Goal: Transaction & Acquisition: Purchase product/service

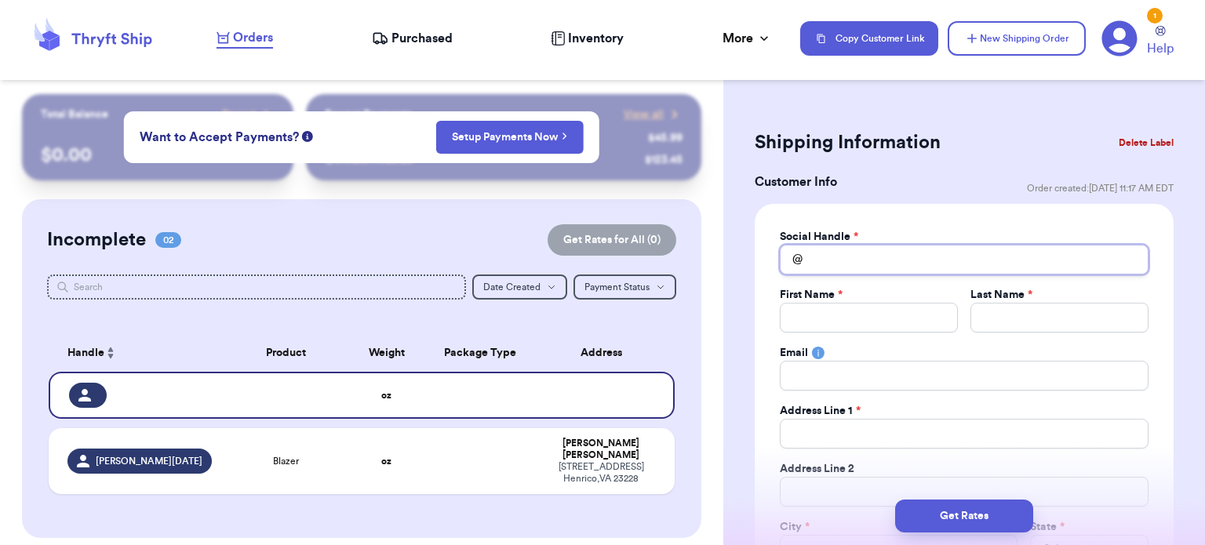
click at [879, 266] on input "Total Amount Paid" at bounding box center [964, 260] width 369 height 30
type input "m"
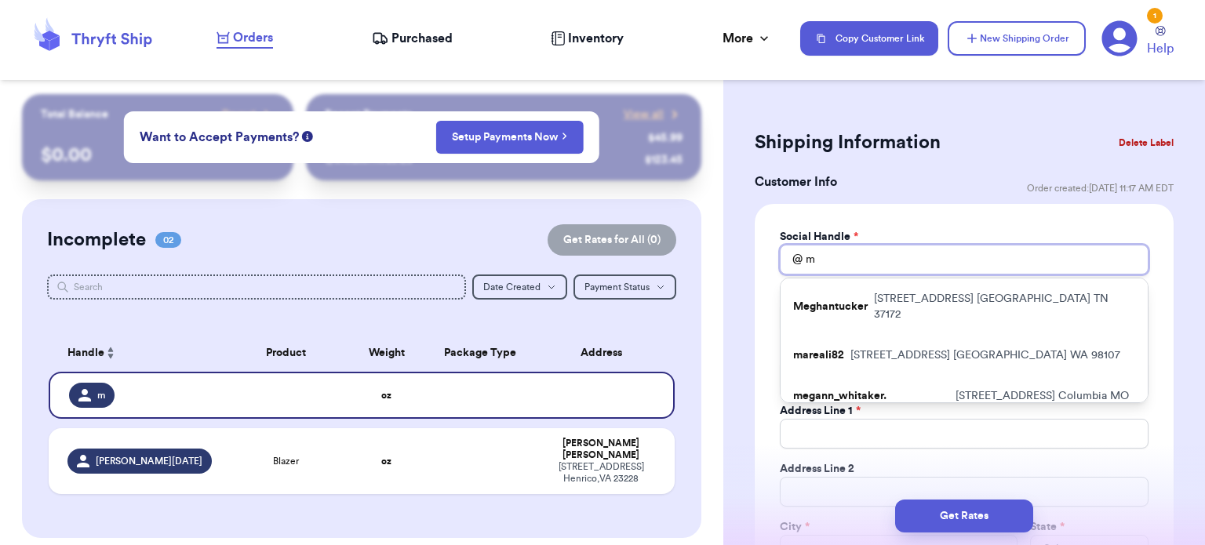
type input "me"
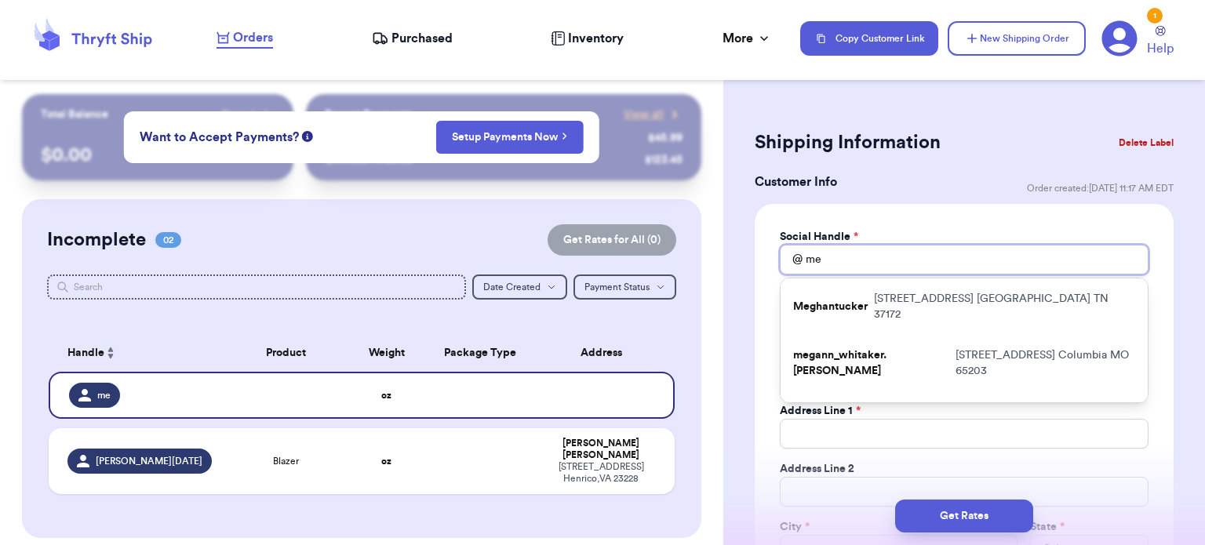
type input "meg"
type input "mega"
type input "megac"
type input "megacm"
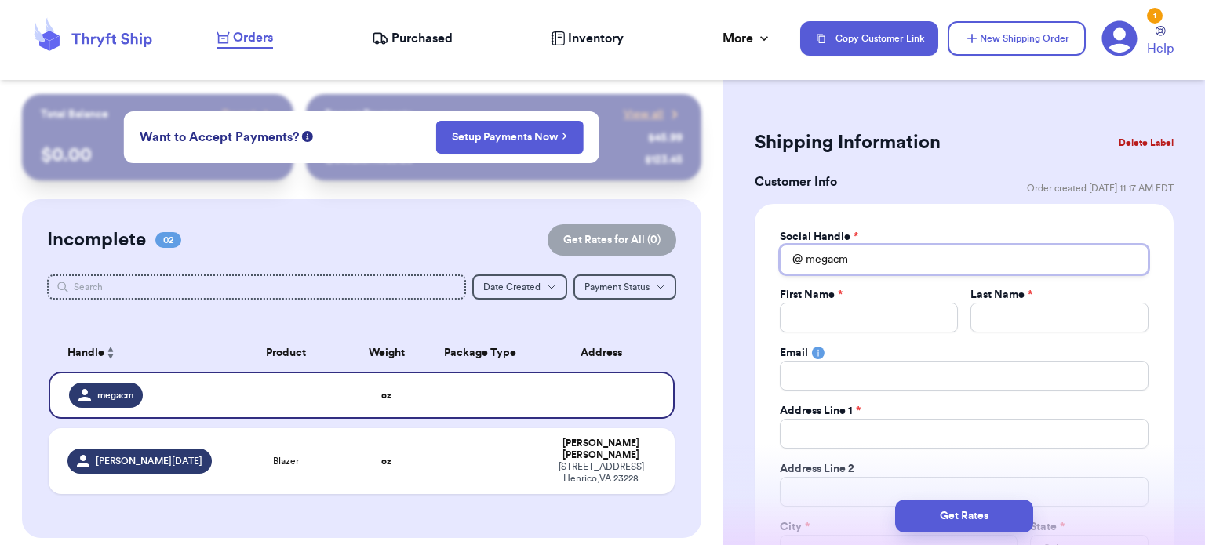
type input "megacme"
type input "megacmeg"
type input "megacmega"
type input "M"
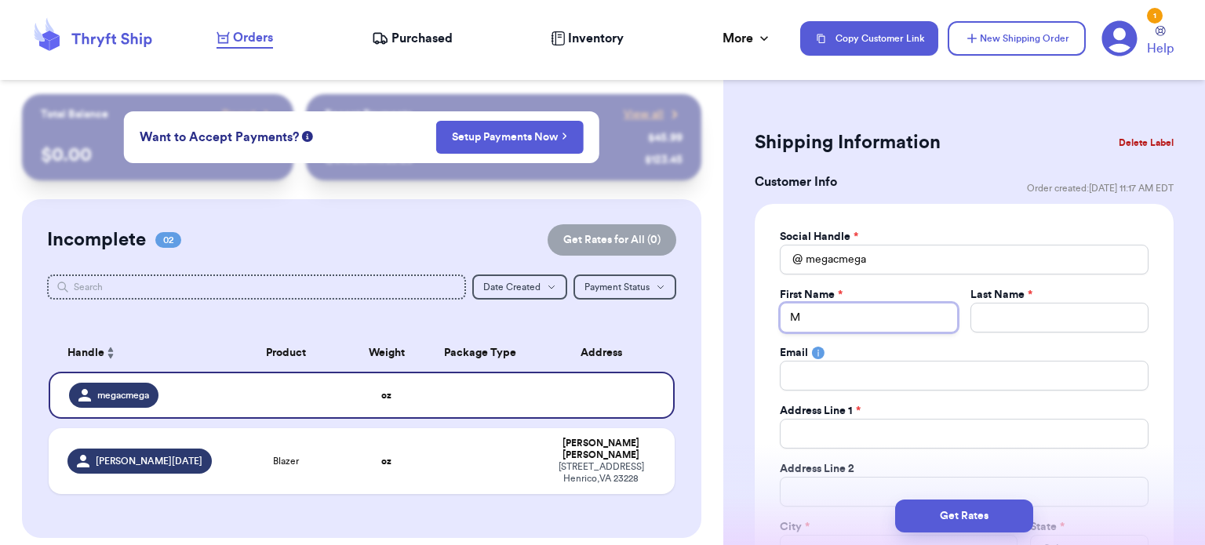
type input "Mi"
type input "Mic"
type input "Mich"
type input "Miche"
type input "[PERSON_NAME]"
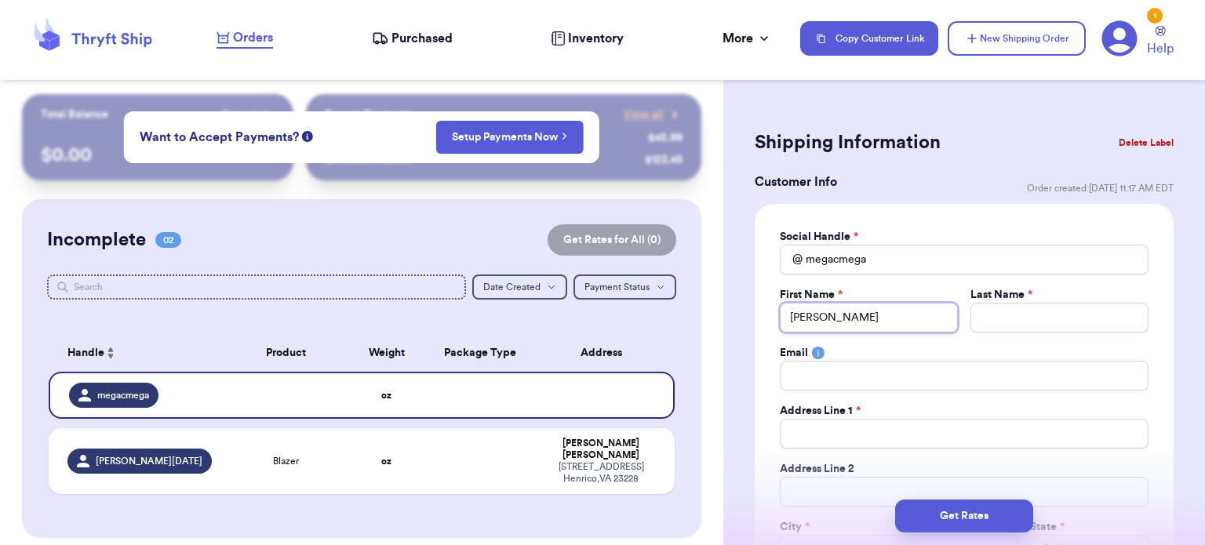
type input "[PERSON_NAME]"
type input "B"
type input "Be"
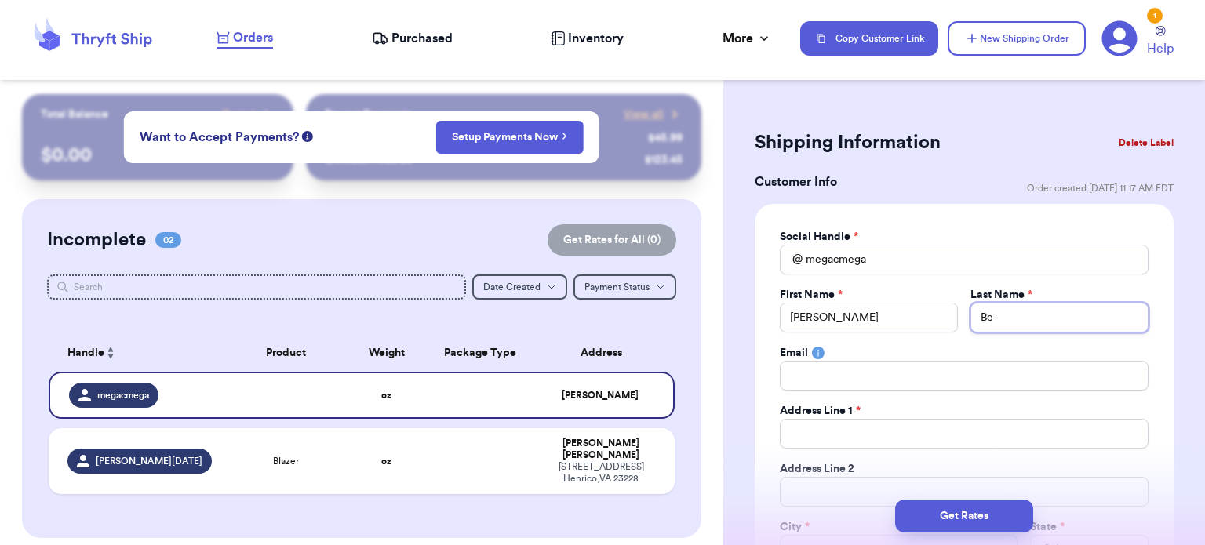
type input "Ben"
type input "[PERSON_NAME]"
type input "Benja"
type input "Benjam"
type input "Benjami"
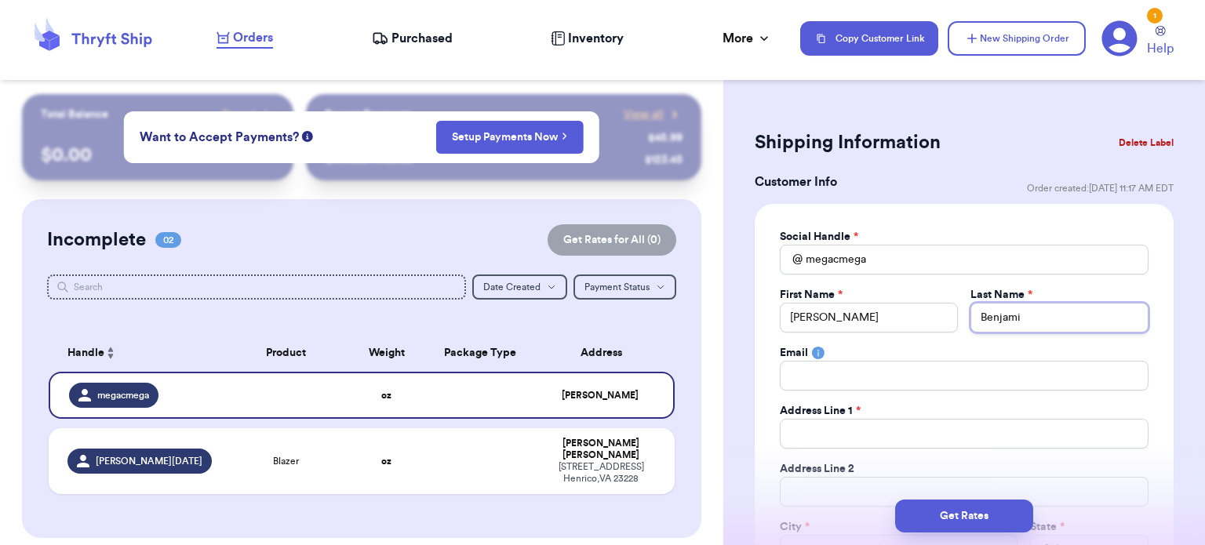
type input "[PERSON_NAME]"
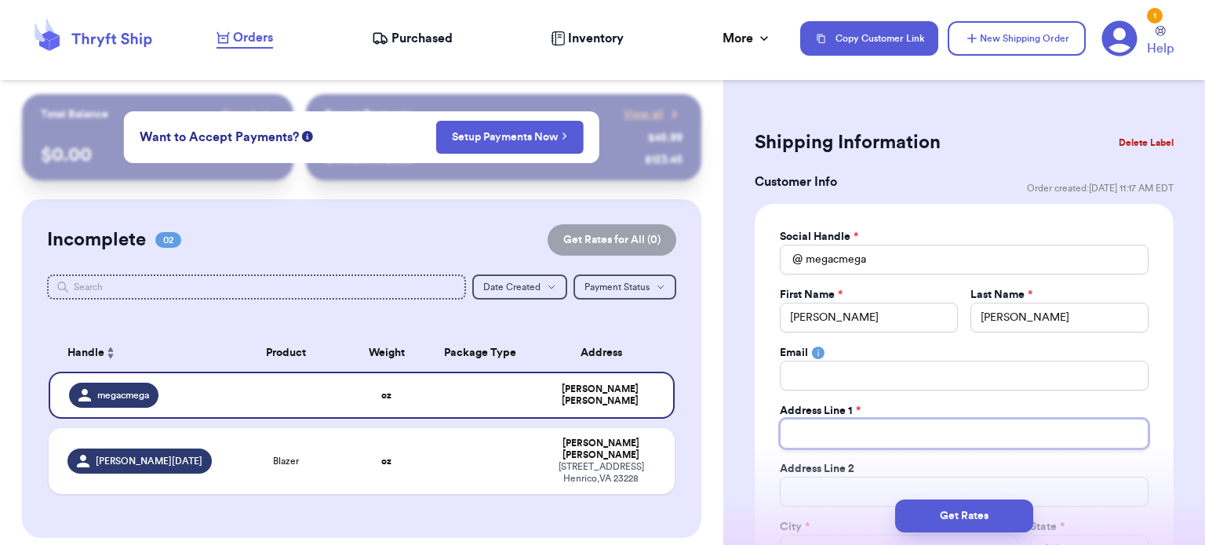
type input "1"
type input "12"
type input "127"
type input "1271"
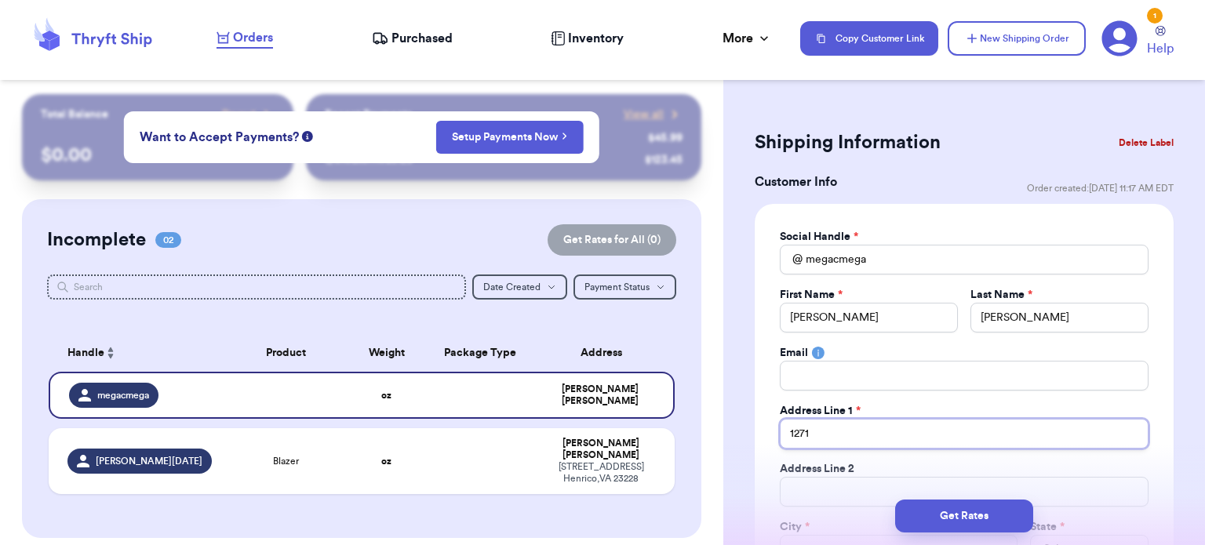
type input "1271 S"
type input "1271 Su"
type input "1271 Sun"
type input "1271 Sunb"
type input "1271 Sunbu"
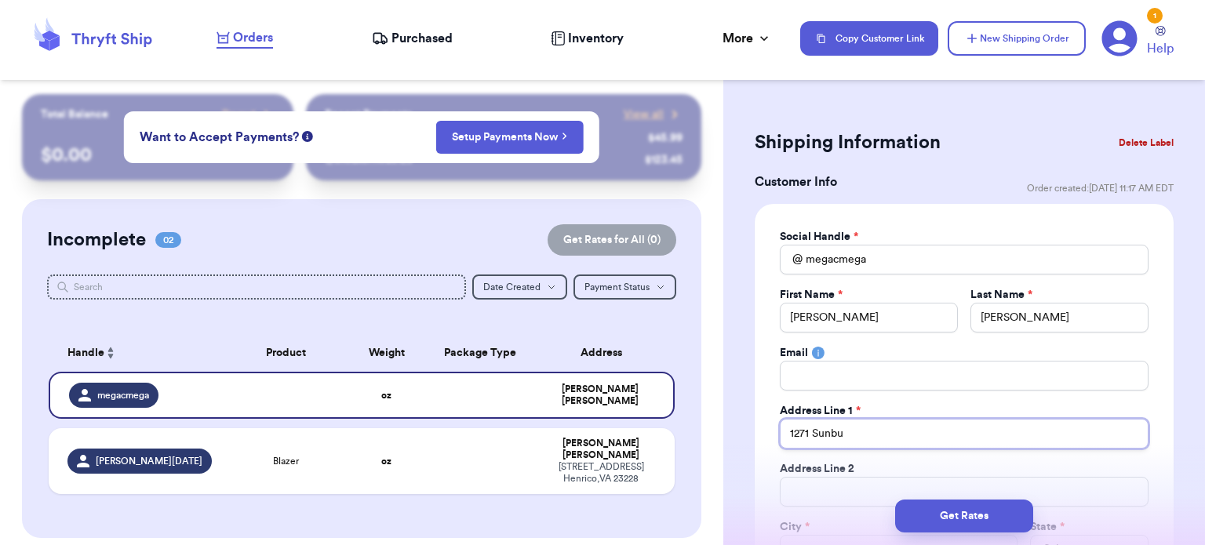
type input "1271 Sunbur"
type input "1271 [GEOGRAPHIC_DATA]"
type input "[STREET_ADDRESS]"
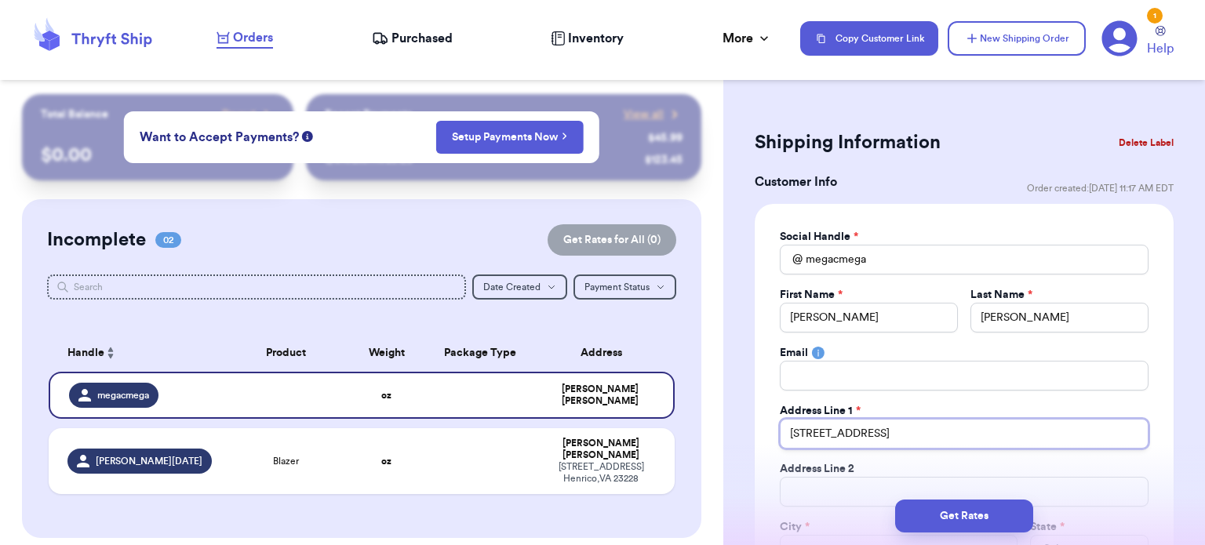
type input "[STREET_ADDRESS]"
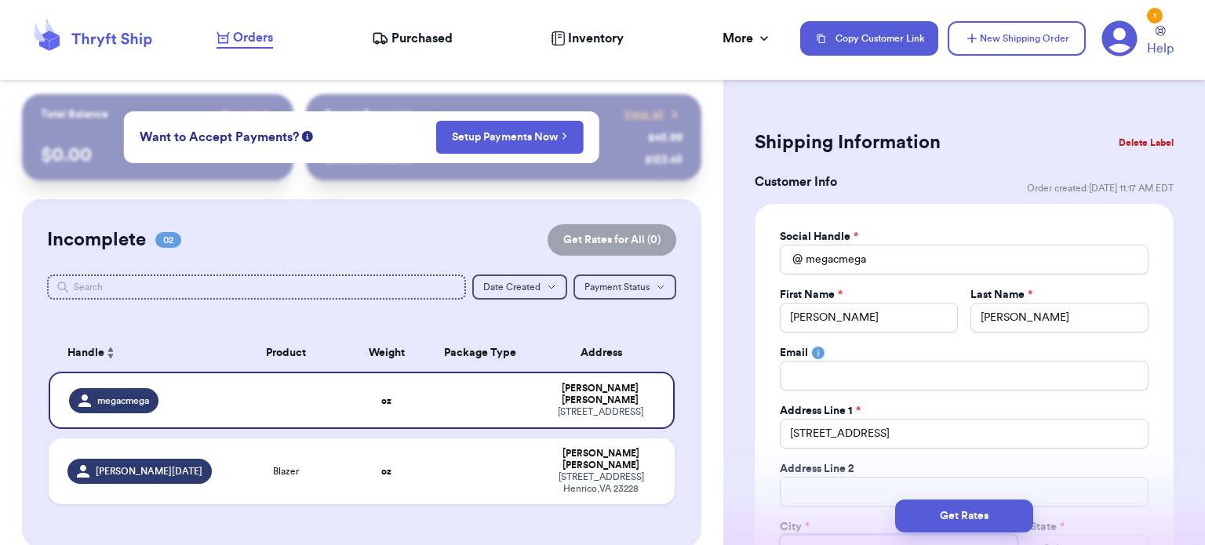
scroll to position [17, 0]
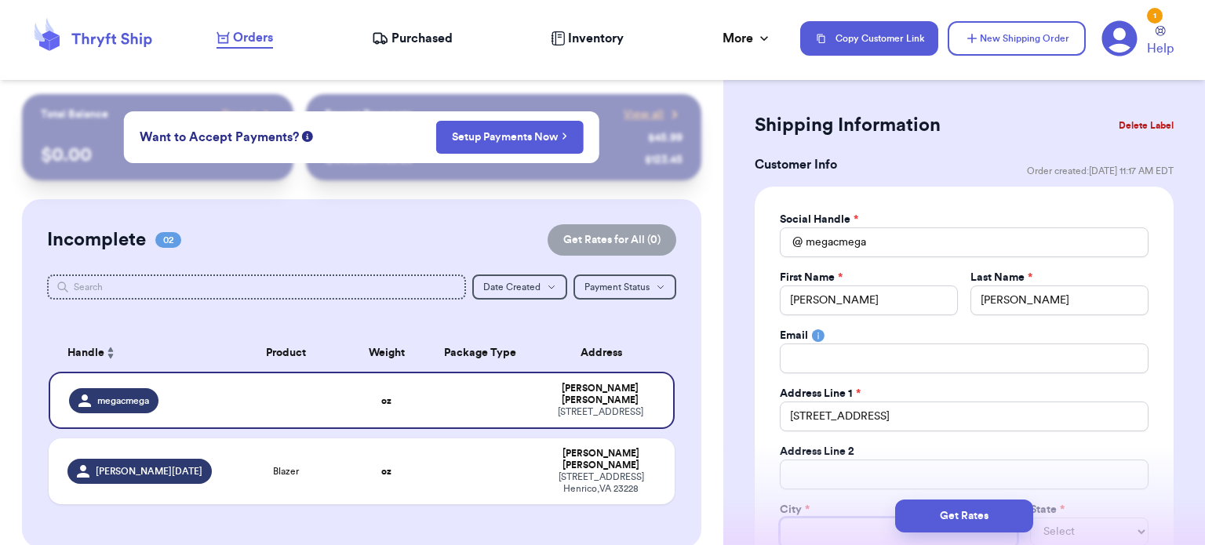
type input "D"
type input "Da"
type input "[PERSON_NAME]"
type input "Danv"
type input "Danvi"
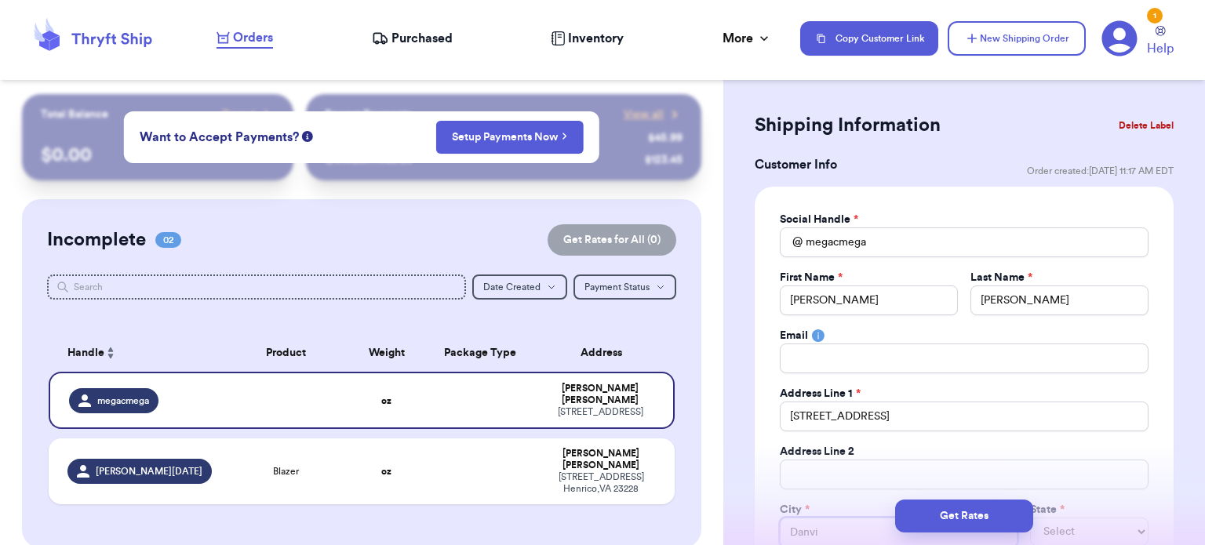
type input "Danvil"
type input "Danvill"
type input "[GEOGRAPHIC_DATA]"
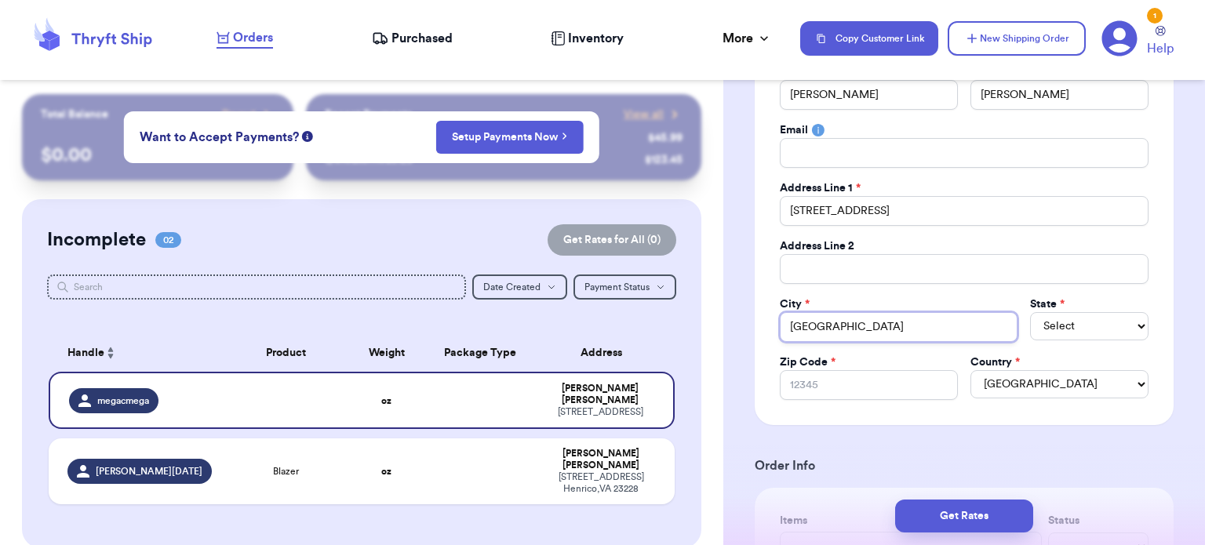
scroll to position [224, 0]
type input "[GEOGRAPHIC_DATA]"
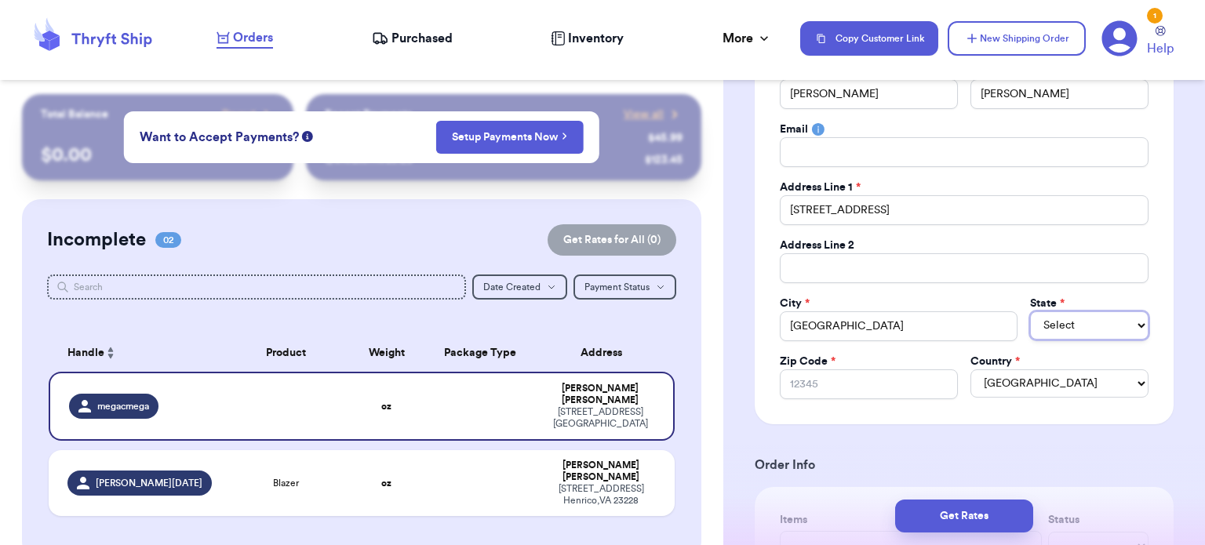
select select "PA"
type input "1"
type input "17"
type input "178"
type input "1781"
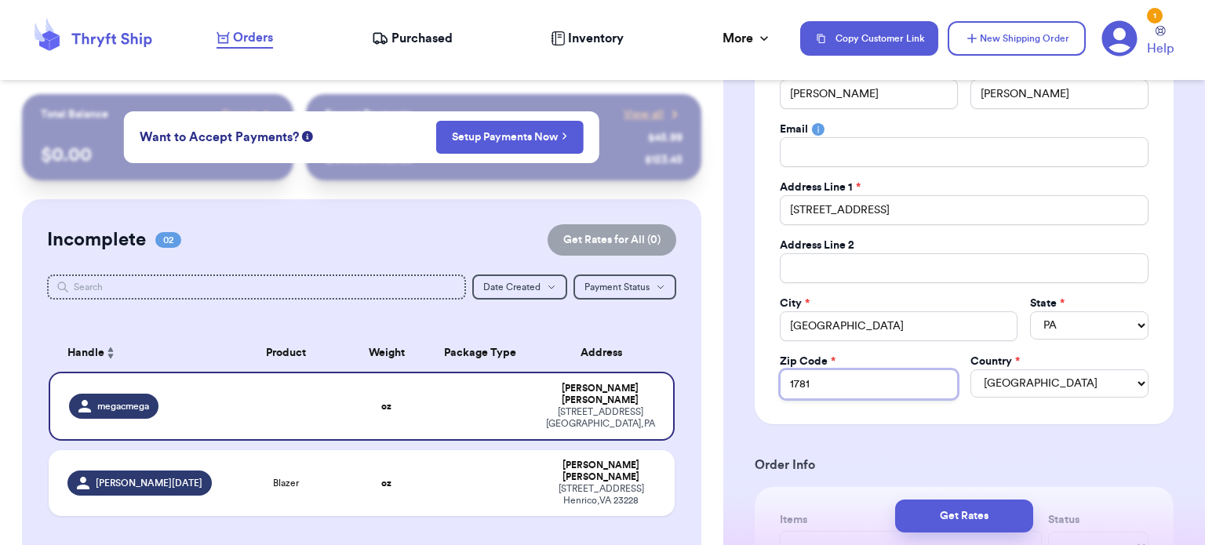
type input "17815"
type input "1781"
type input "178"
type input "1782"
type input "17821"
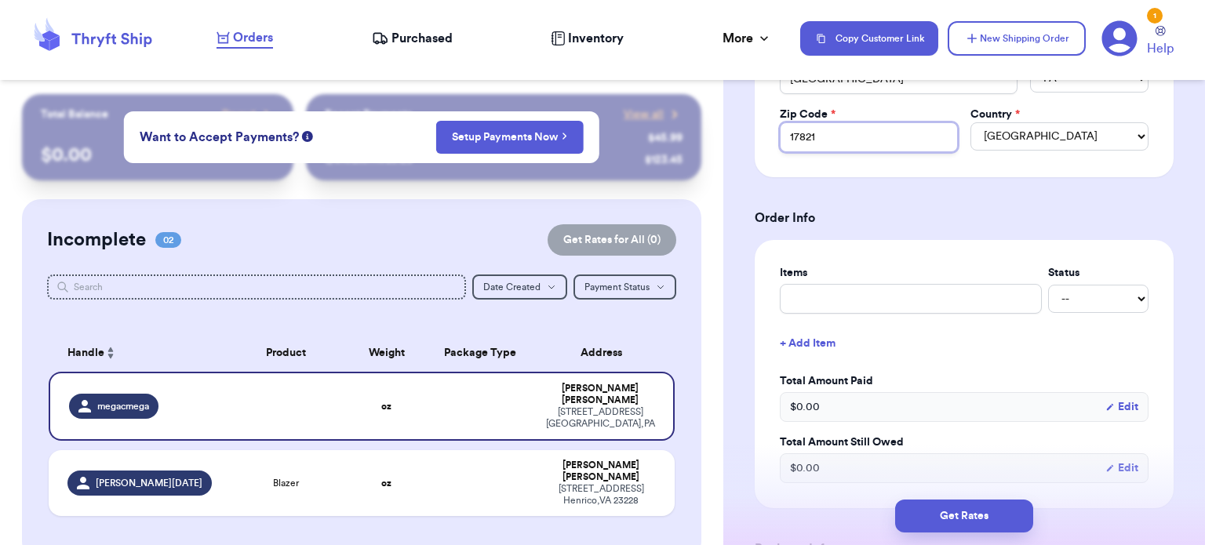
scroll to position [564, 0]
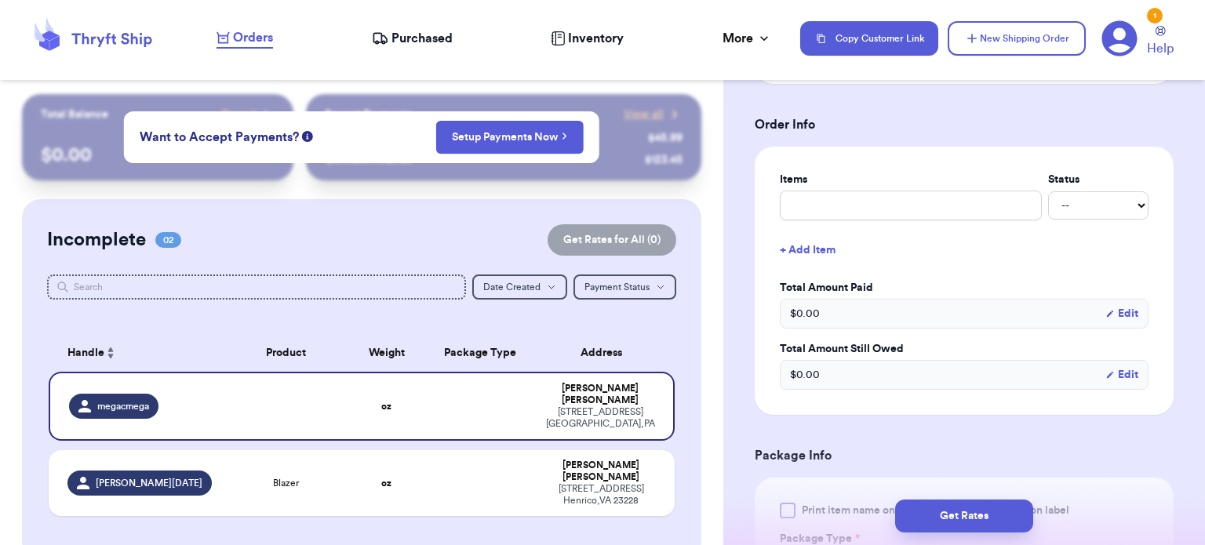
type input "17821"
click at [891, 201] on input "text" at bounding box center [911, 206] width 262 height 30
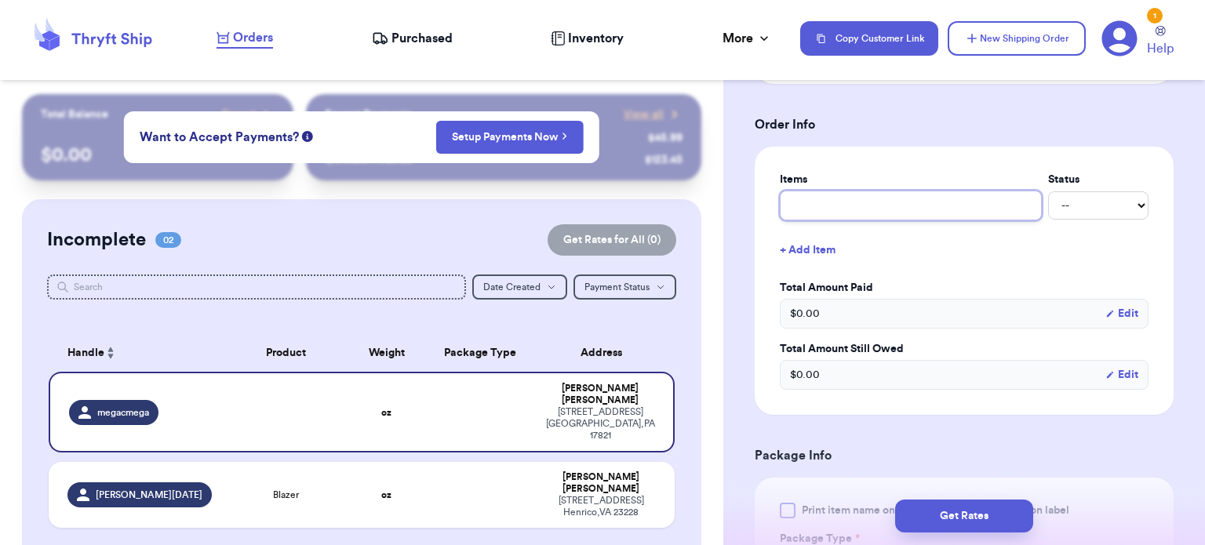
type input "t"
type input "to"
type input "top"
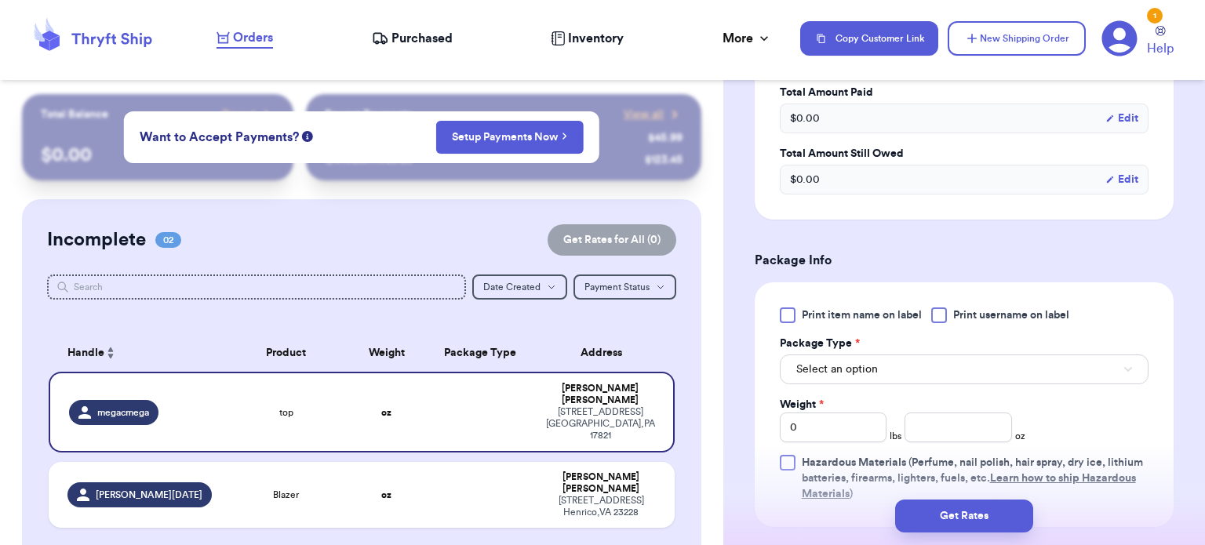
scroll to position [782, 0]
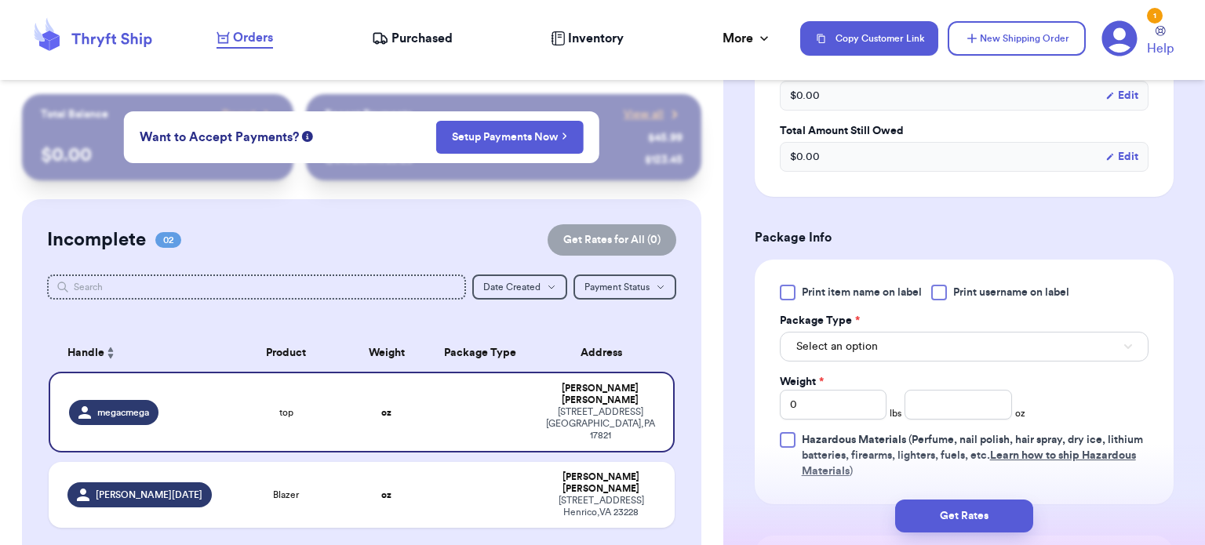
type input "top"
click at [913, 345] on button "Select an option" at bounding box center [964, 347] width 369 height 30
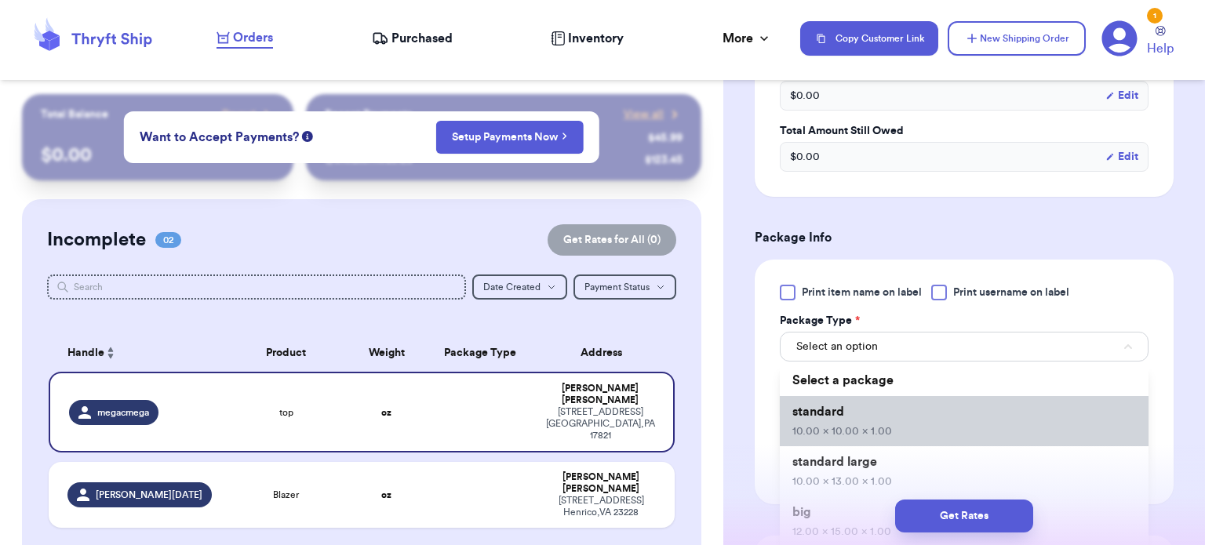
click at [885, 426] on span "10.00 x 10.00 x 1.00" at bounding box center [843, 431] width 100 height 11
type input "10"
type input "1"
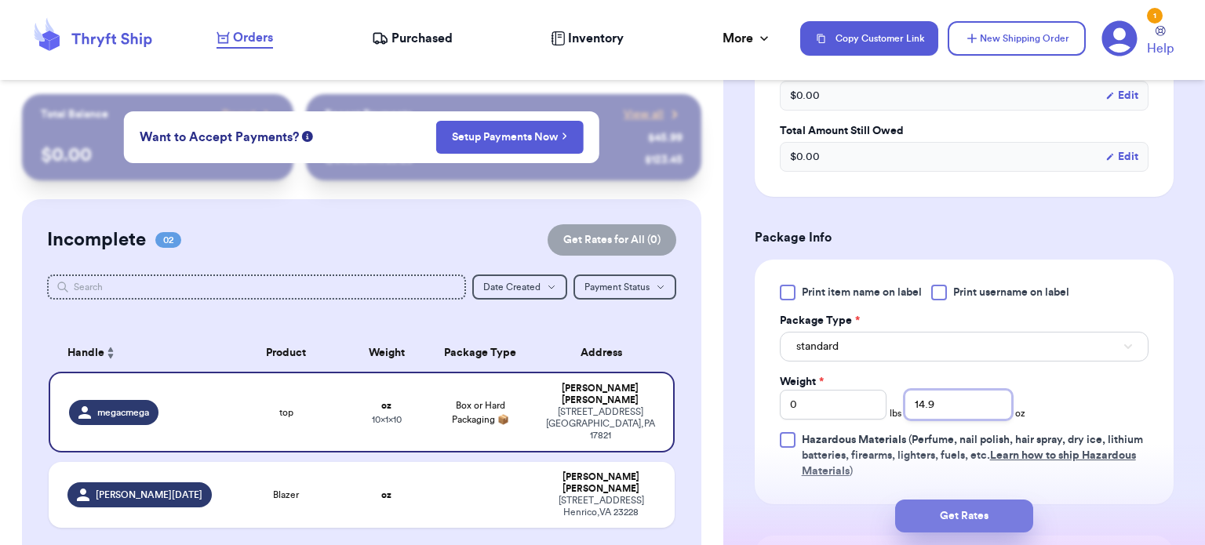
type input "14.9"
click at [946, 513] on button "Get Rates" at bounding box center [964, 516] width 138 height 33
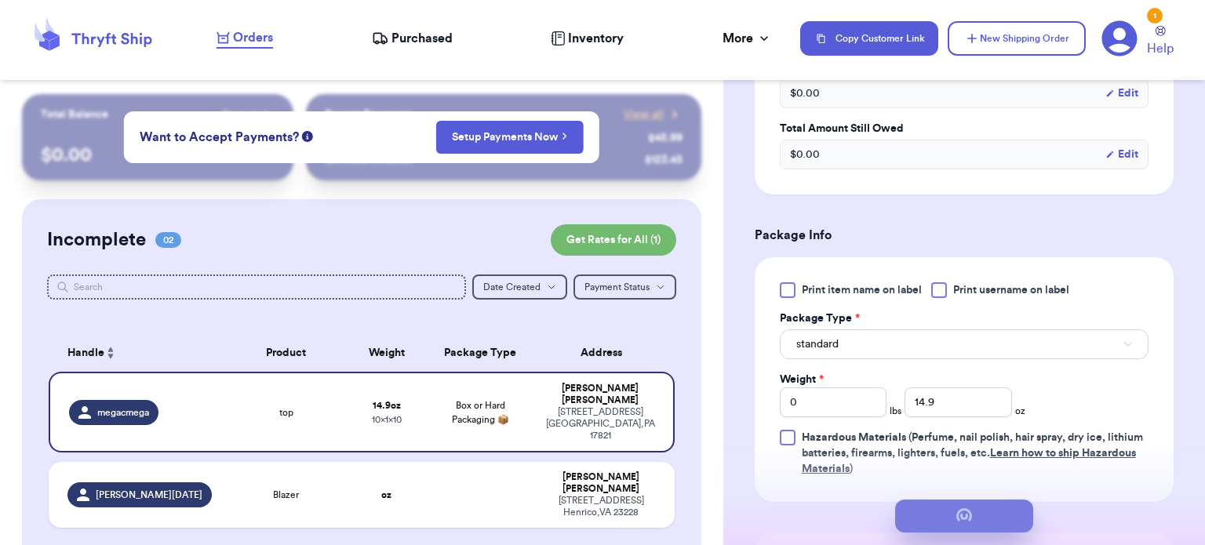
scroll to position [0, 0]
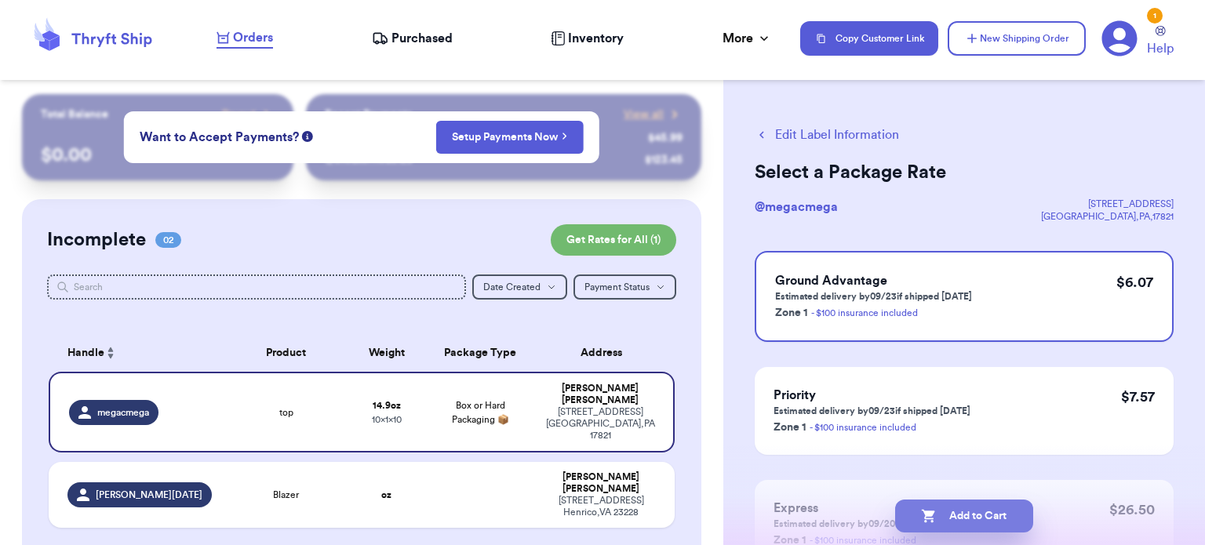
click at [954, 520] on button "Add to Cart" at bounding box center [964, 516] width 138 height 33
checkbox input "true"
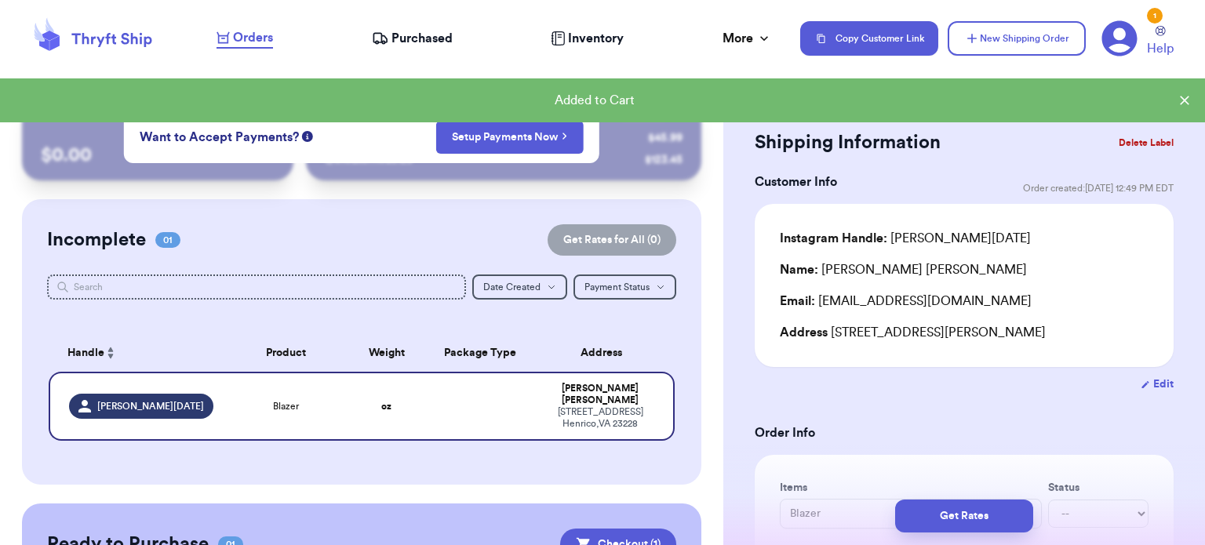
scroll to position [180, 0]
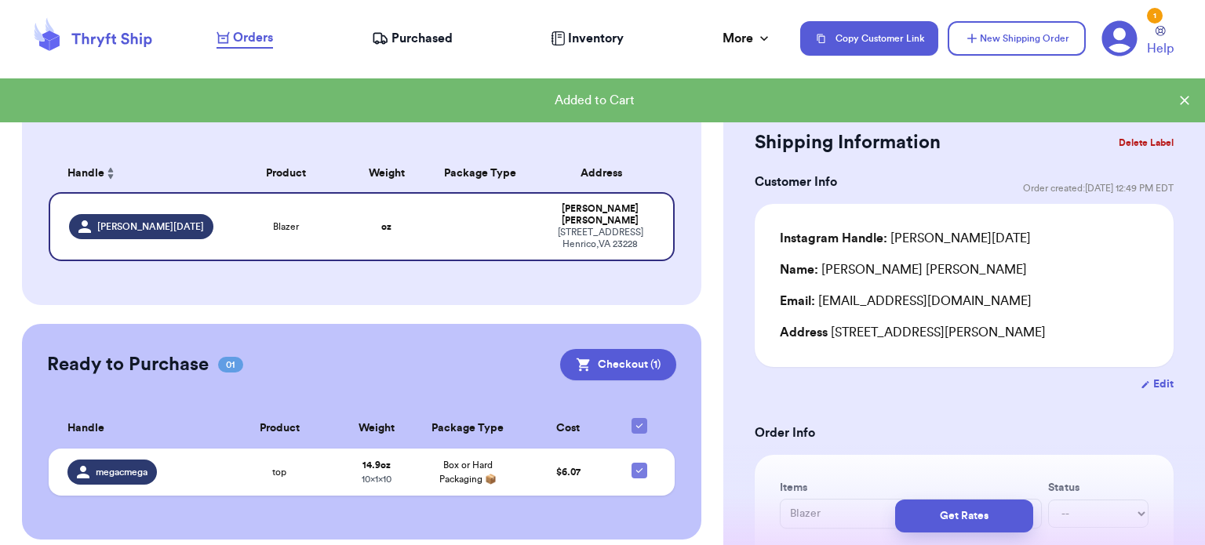
click at [619, 366] on button "Checkout ( 1 )" at bounding box center [618, 364] width 116 height 31
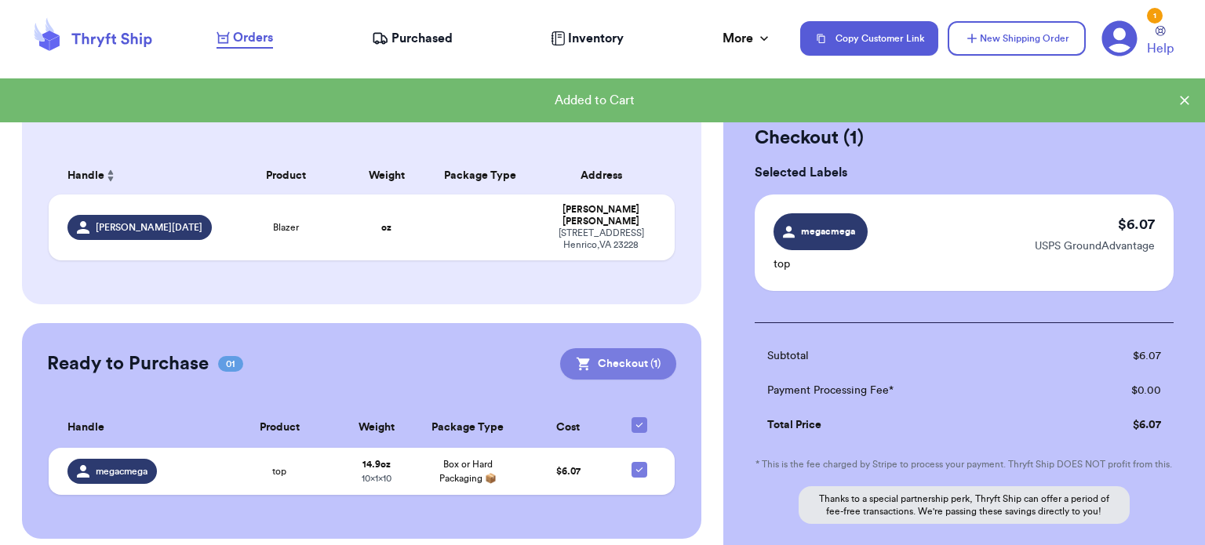
scroll to position [159, 0]
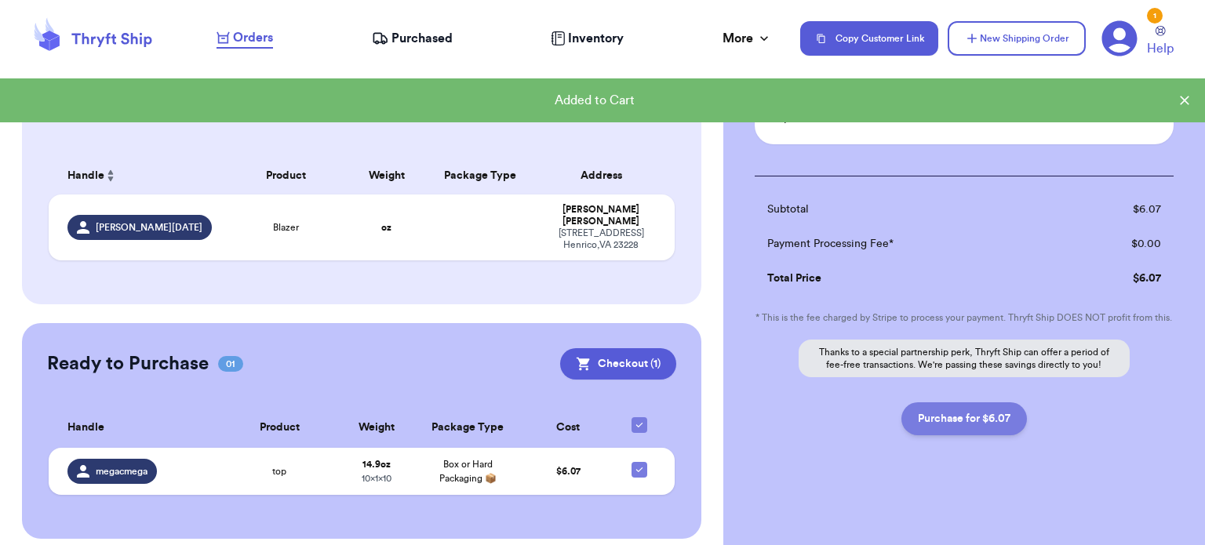
click at [953, 422] on button "Purchase for $6.07" at bounding box center [965, 419] width 126 height 33
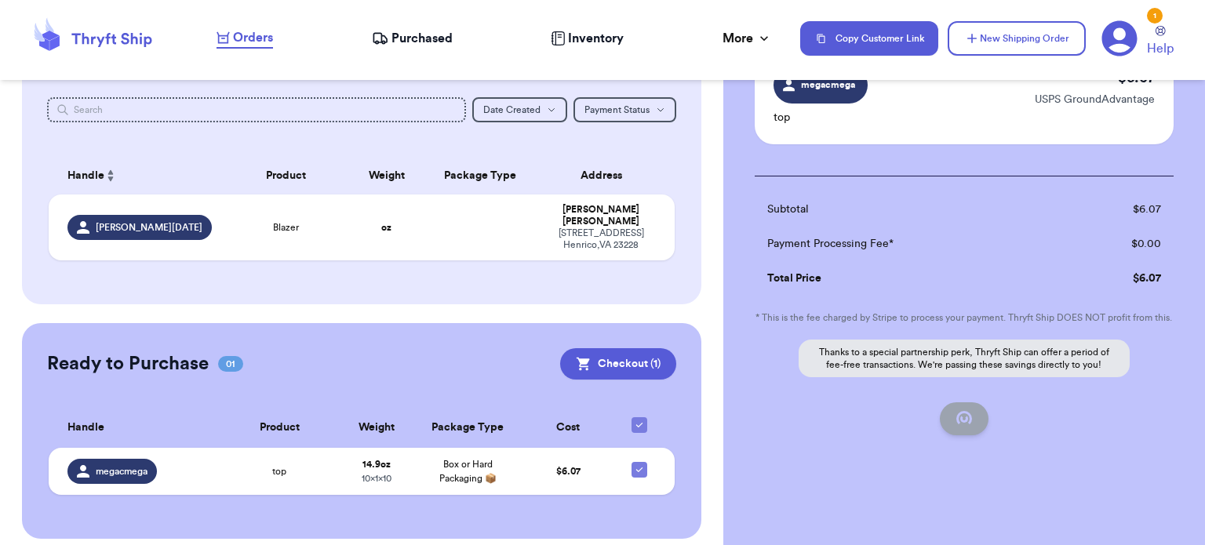
checkbox input "false"
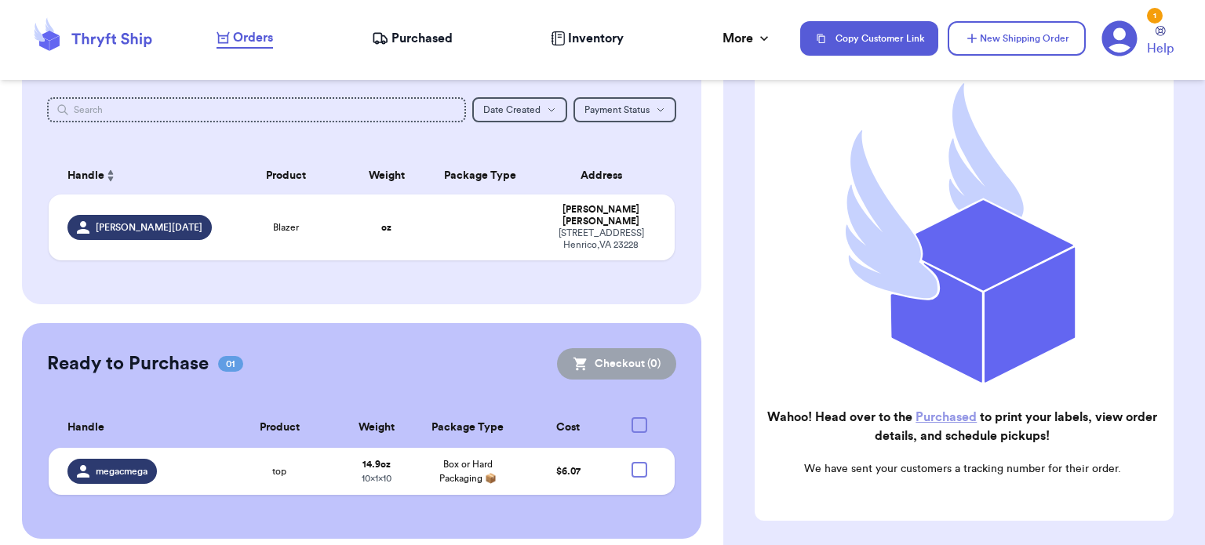
checkbox input "true"
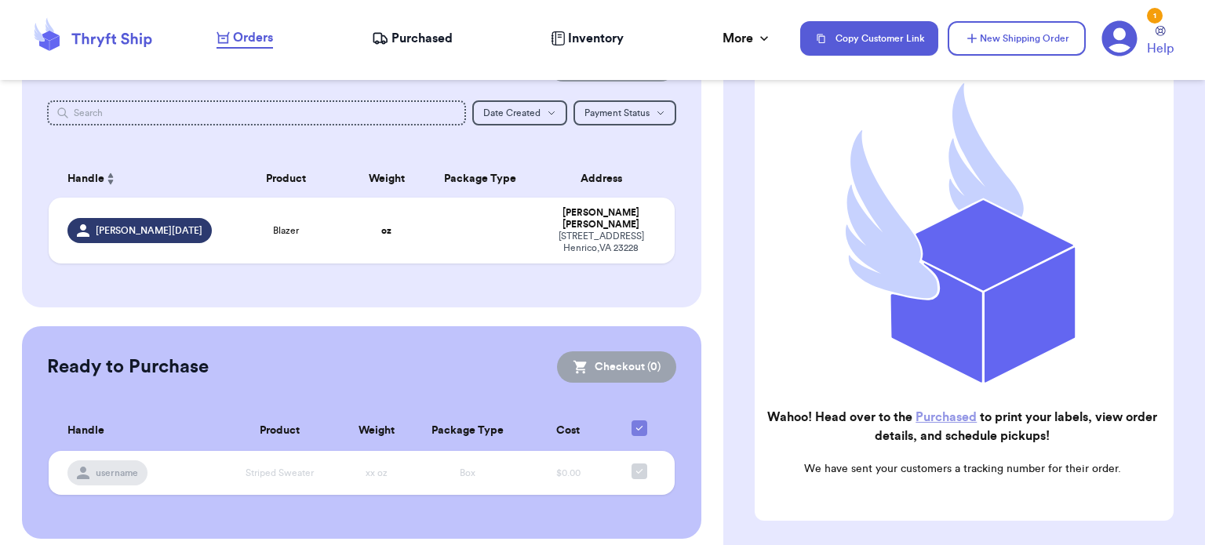
click at [953, 411] on link "Purchased" at bounding box center [946, 417] width 61 height 13
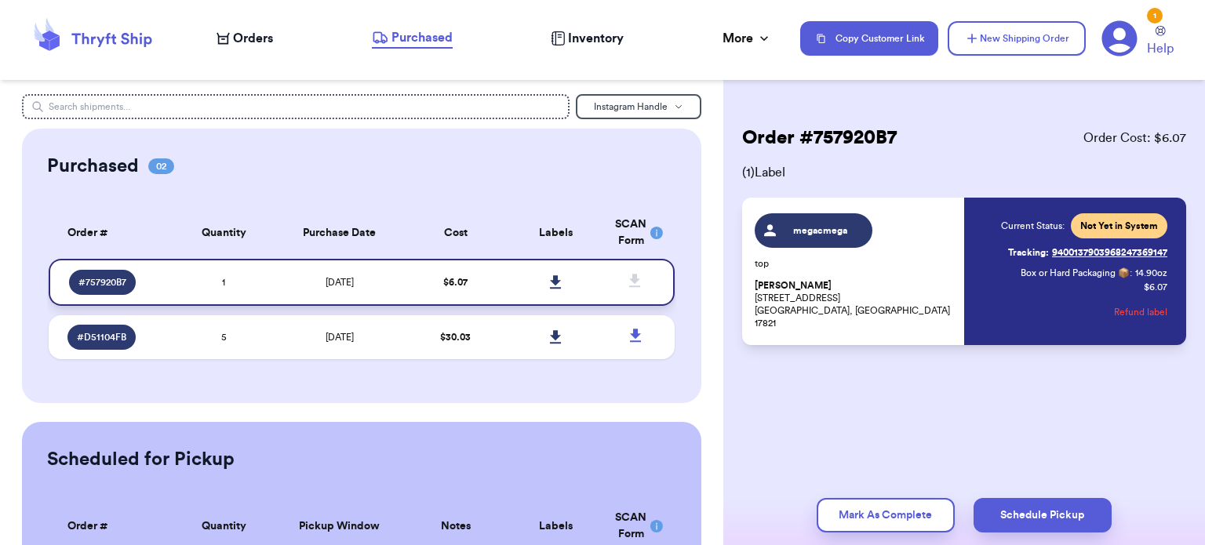
click at [550, 279] on icon at bounding box center [555, 281] width 11 height 13
